Goal: Transaction & Acquisition: Subscribe to service/newsletter

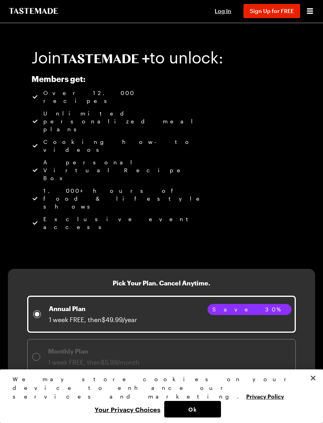
click at [177, 392] on span "Try 1 week FREE" at bounding box center [161, 396] width 41 height 8
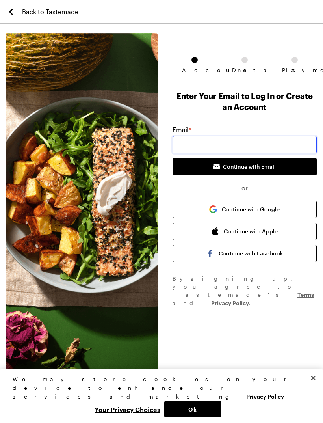
click at [272, 149] on input "email" at bounding box center [245, 144] width 144 height 17
type input "[EMAIL_ADDRESS][DOMAIN_NAME]"
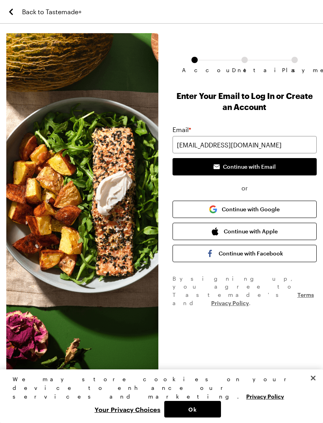
click at [294, 167] on button "Continue with Email" at bounding box center [245, 166] width 144 height 17
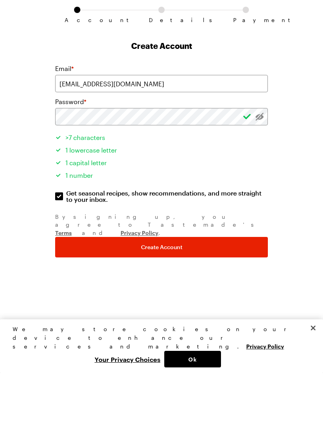
click at [232, 287] on button "Create Account" at bounding box center [161, 297] width 213 height 21
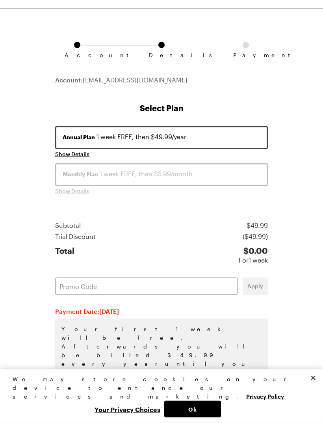
scroll to position [17, 0]
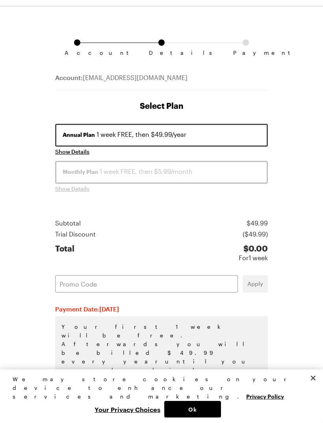
click at [320, 387] on button "Close" at bounding box center [313, 378] width 17 height 17
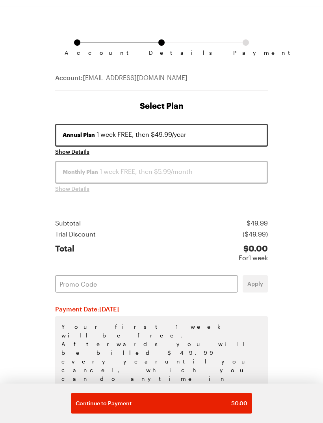
click at [236, 405] on span "$ 0.00" at bounding box center [240, 404] width 16 height 8
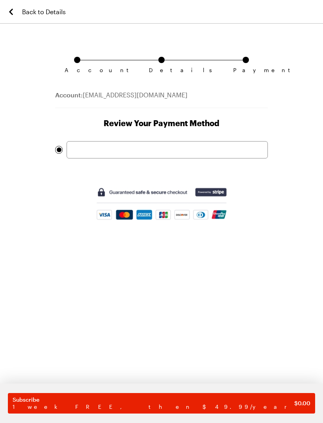
click at [188, 155] on div at bounding box center [168, 149] width 202 height 17
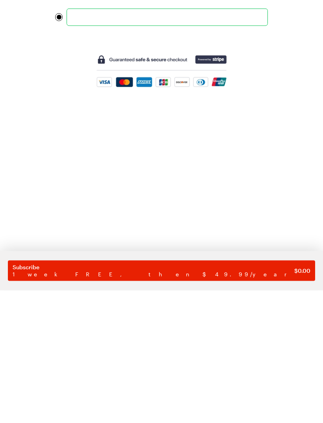
click at [295, 400] on span "$ 0.00" at bounding box center [303, 404] width 16 height 8
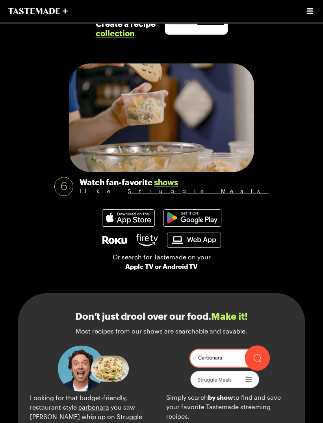
scroll to position [795, 0]
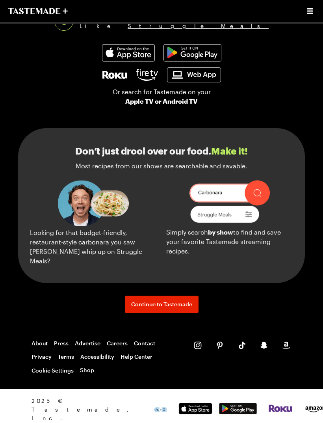
click at [170, 309] on span "Continue to Tastemade" at bounding box center [161, 305] width 61 height 8
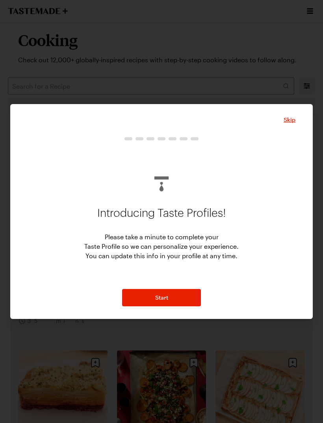
click at [290, 124] on span "Skip" at bounding box center [290, 120] width 12 height 8
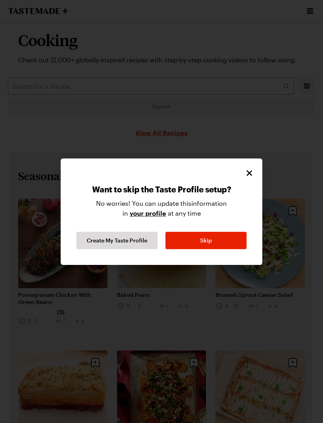
click at [253, 178] on icon "Close" at bounding box center [249, 172] width 9 height 9
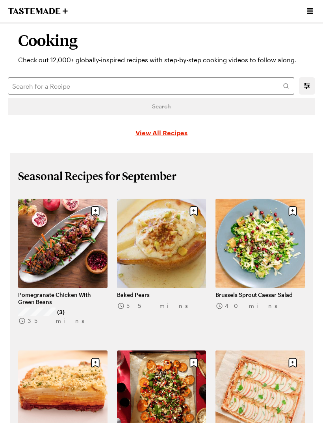
click at [308, 84] on icon "Mobile filters" at bounding box center [307, 86] width 6 height 6
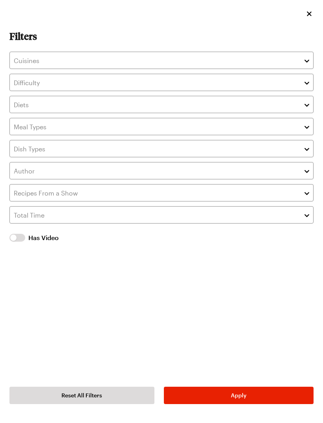
click at [311, 17] on icon "close" at bounding box center [310, 14] width 8 height 8
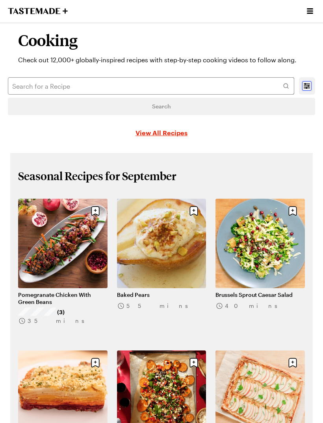
click at [312, 12] on icon "Open menu" at bounding box center [310, 10] width 9 height 9
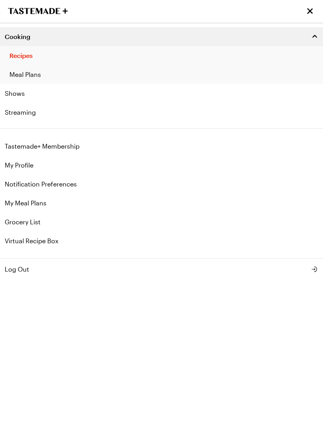
click at [27, 78] on link "Meal Plans" at bounding box center [161, 74] width 323 height 19
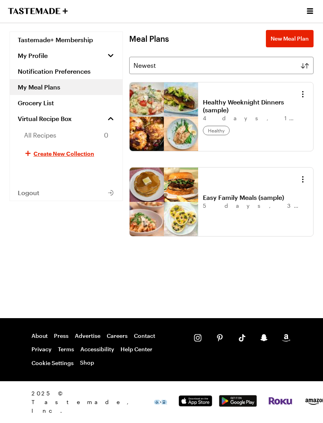
click at [203, 194] on link "Easy Family Meals (sample)" at bounding box center [251, 198] width 97 height 8
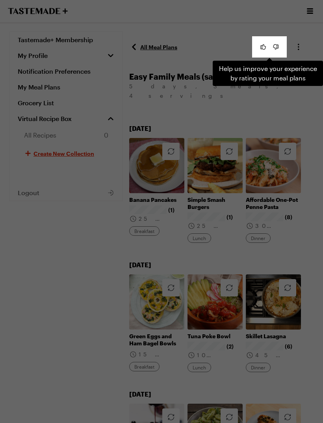
click at [270, 114] on div "Help us improve your experience by rating your meal plans . Press Escape to dis…" at bounding box center [161, 211] width 323 height 423
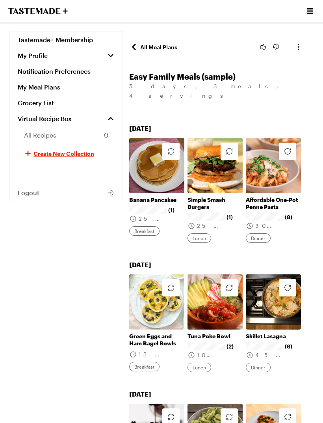
click at [152, 196] on link "Banana Pancakes" at bounding box center [156, 199] width 55 height 7
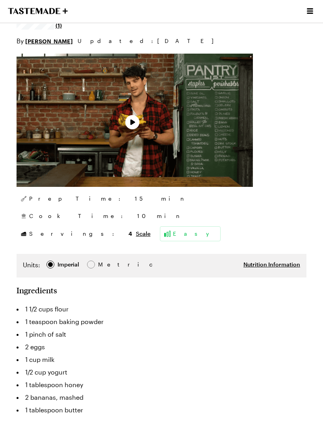
type textarea "x"
